Goal: Browse casually

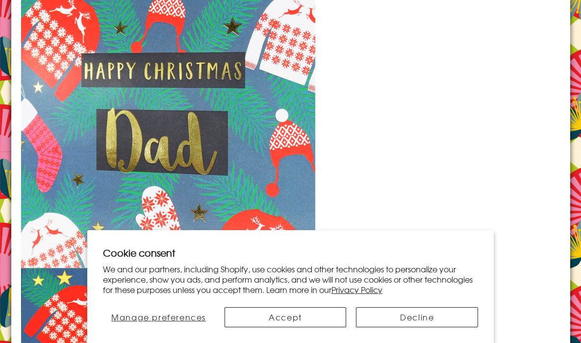
scroll to position [1372, 0]
